Goal: Information Seeking & Learning: Learn about a topic

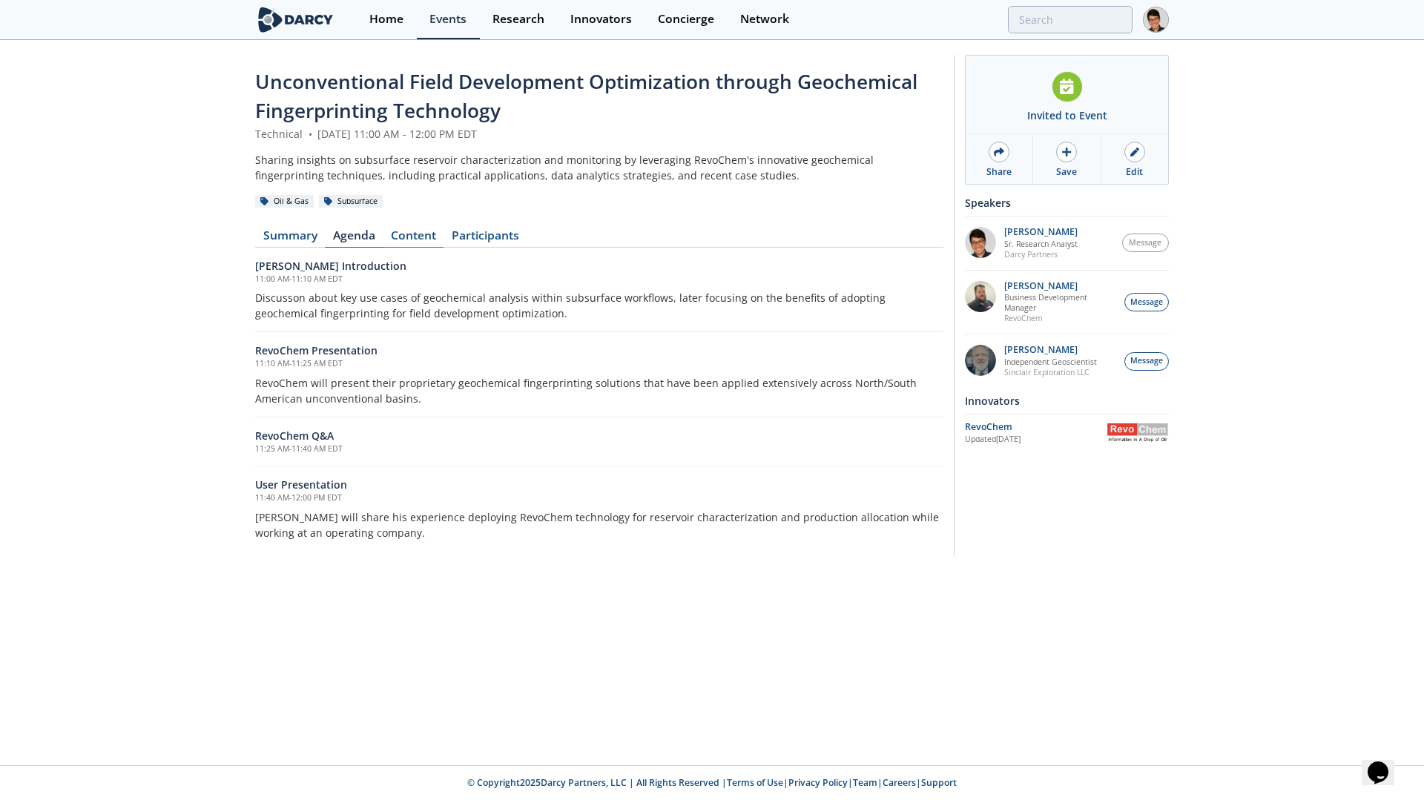
click at [415, 240] on link "Content" at bounding box center [413, 239] width 61 height 18
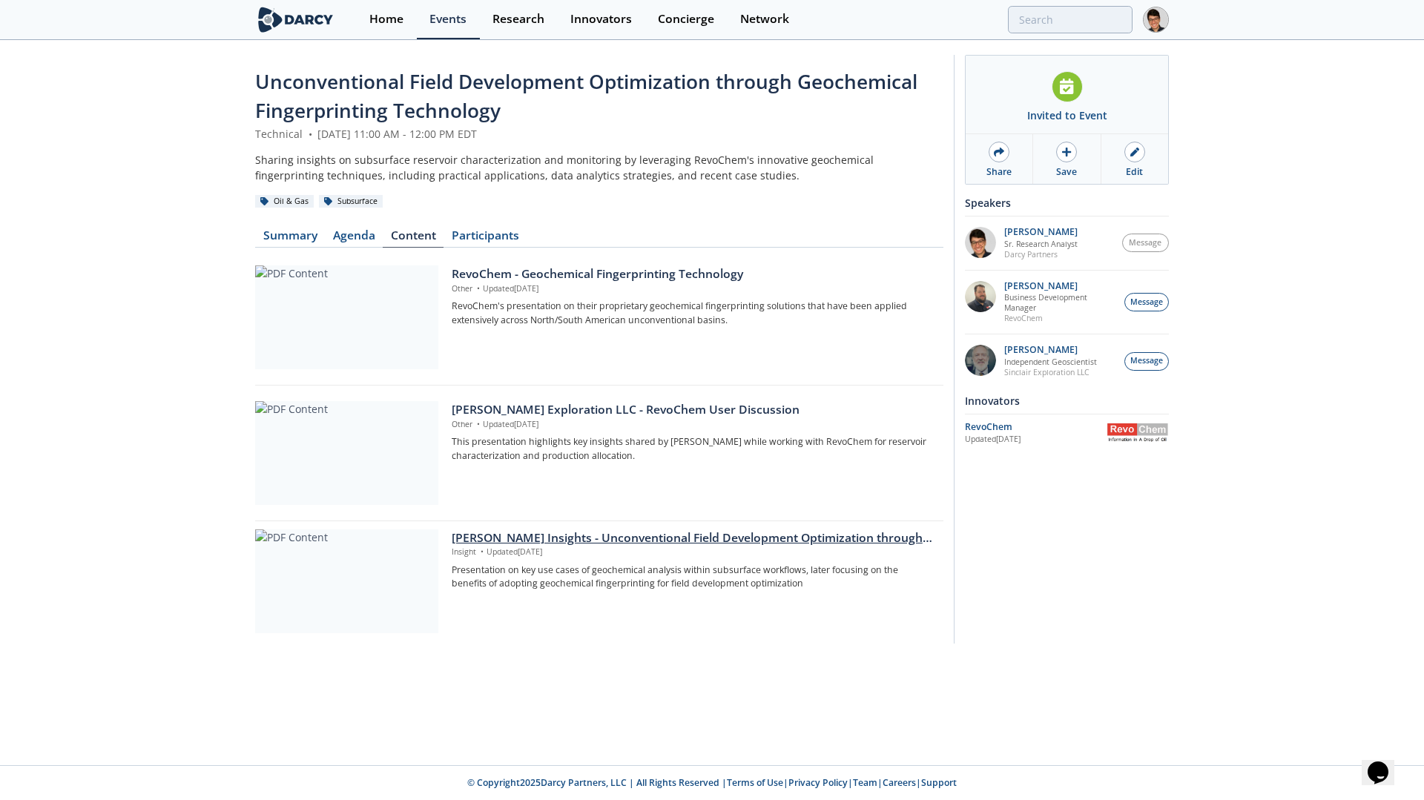
click at [398, 576] on div at bounding box center [346, 582] width 183 height 104
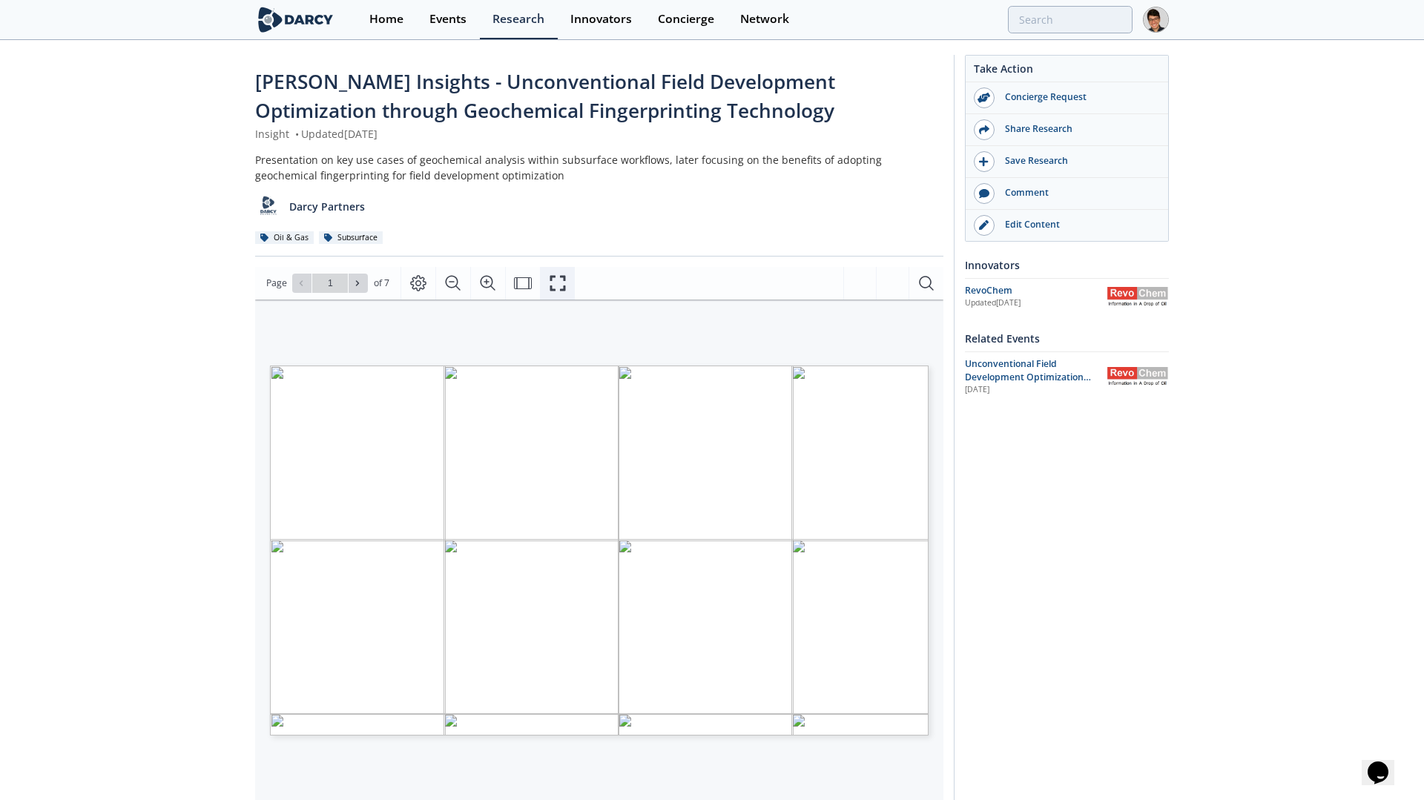
click at [551, 286] on icon "Fullscreen" at bounding box center [558, 283] width 16 height 16
click at [299, 283] on icon at bounding box center [301, 283] width 9 height 9
click at [299, 282] on icon at bounding box center [301, 283] width 9 height 9
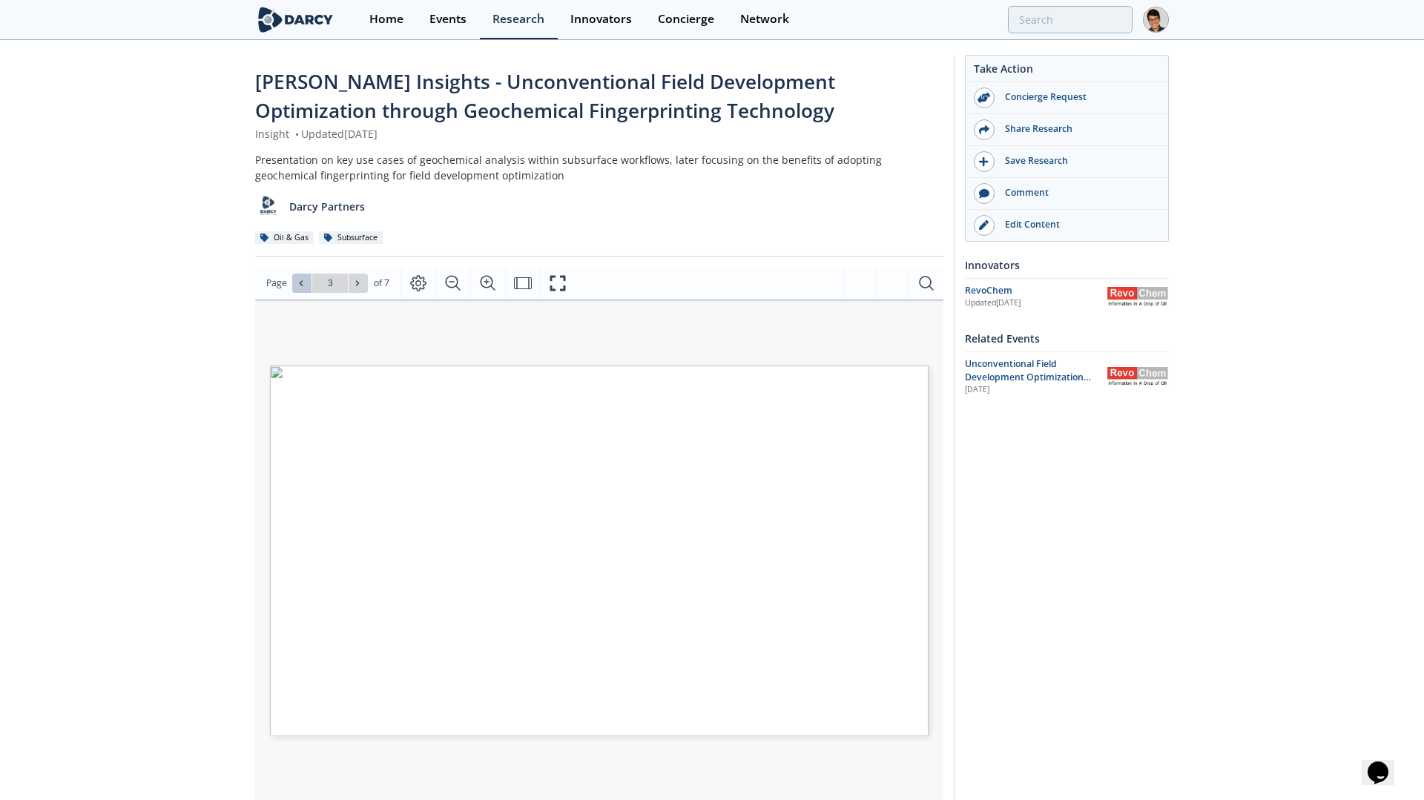
click at [299, 282] on icon at bounding box center [301, 283] width 9 height 9
type input "2"
